Goal: Navigation & Orientation: Find specific page/section

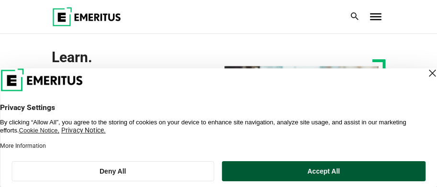
click at [361, 173] on button "Accept All" at bounding box center [324, 171] width 204 height 20
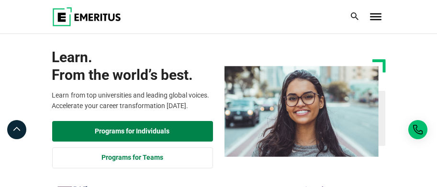
click at [380, 14] on span "Toggle Menu" at bounding box center [375, 13] width 11 height 1
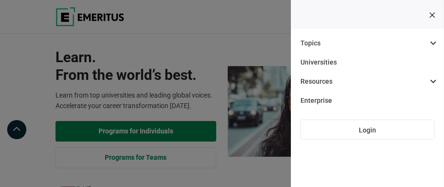
click at [386, 26] on div at bounding box center [387, 16] width 3 height 19
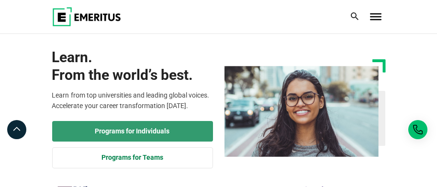
click at [138, 133] on link "Programs for Individuals" at bounding box center [132, 131] width 161 height 21
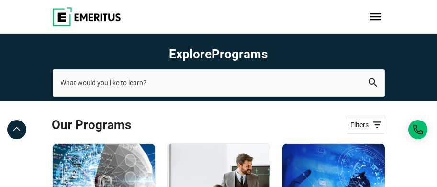
click at [372, 18] on span "Toggle Menu" at bounding box center [375, 16] width 11 height 7
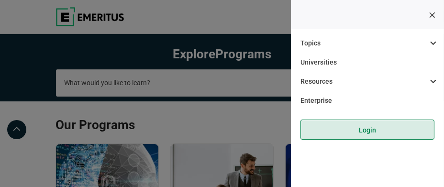
click at [371, 131] on link "Login" at bounding box center [368, 130] width 134 height 20
